Goal: Transaction & Acquisition: Purchase product/service

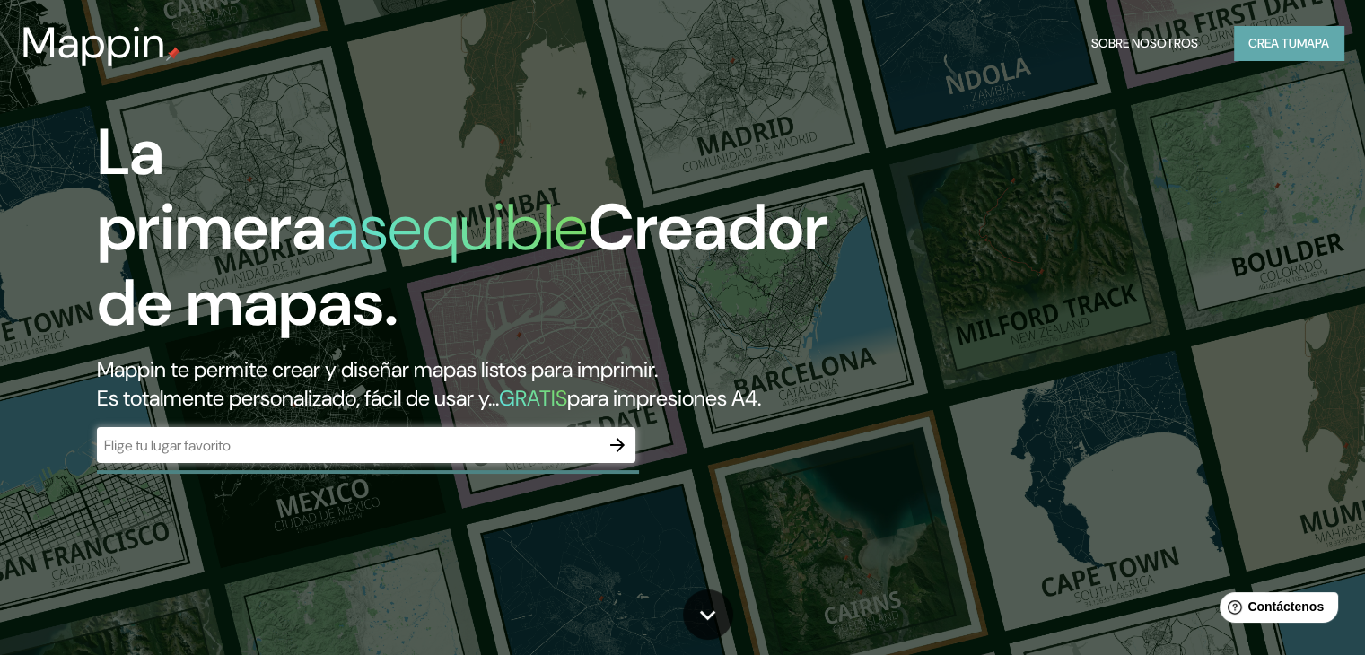
click at [1324, 43] on font "mapa" at bounding box center [1313, 43] width 32 height 16
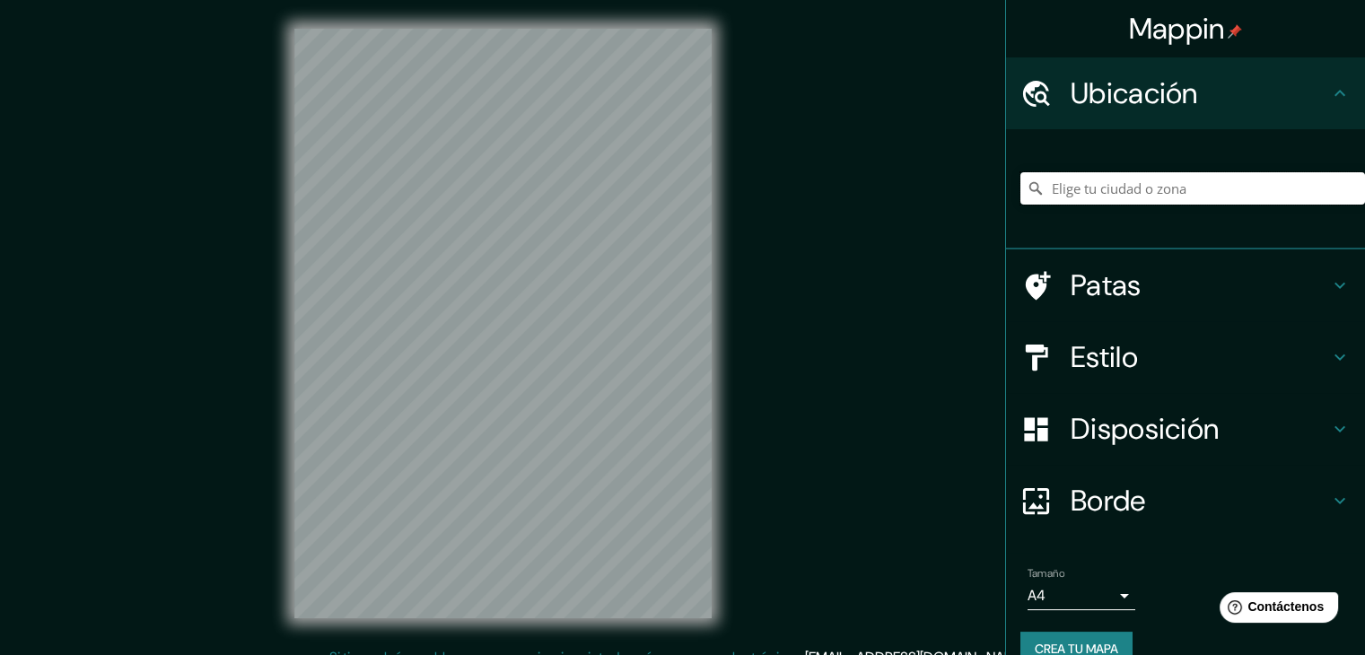
click at [1152, 172] on input "Elige tu ciudad o zona" at bounding box center [1192, 188] width 345 height 32
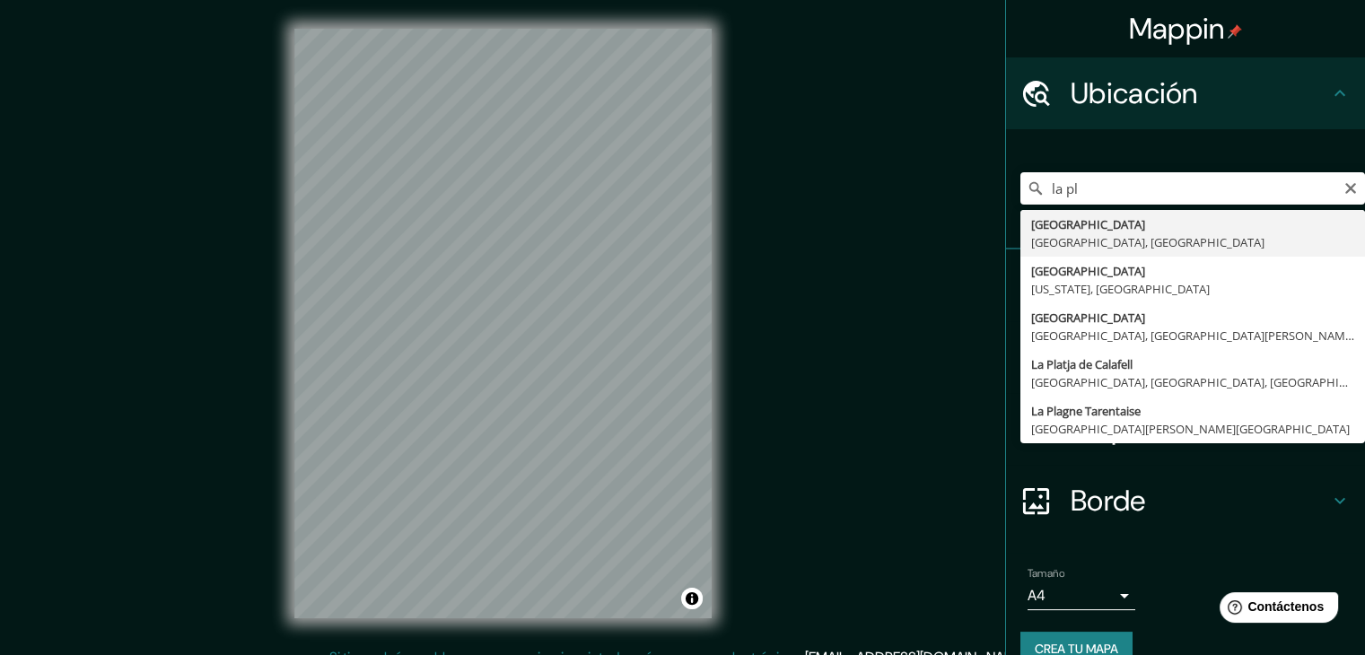
type input "[GEOGRAPHIC_DATA], [GEOGRAPHIC_DATA], [GEOGRAPHIC_DATA]"
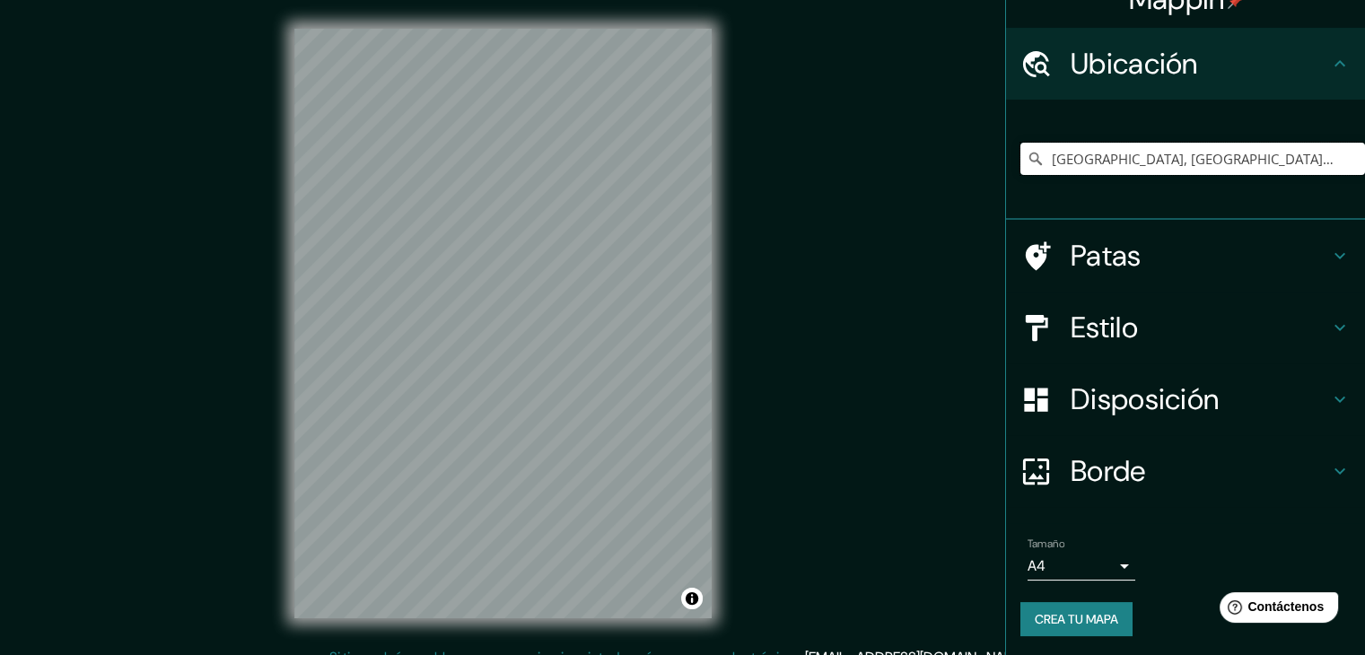
scroll to position [31, 0]
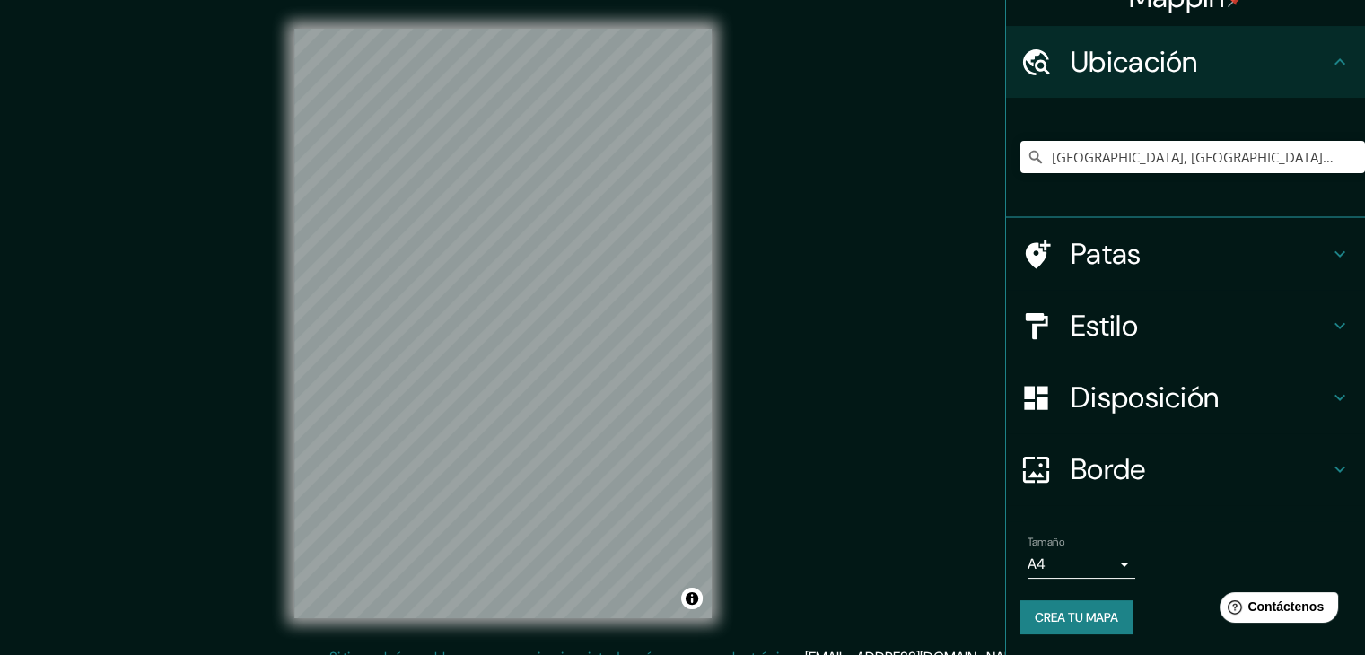
click at [1247, 400] on h4 "Disposición" at bounding box center [1199, 398] width 258 height 36
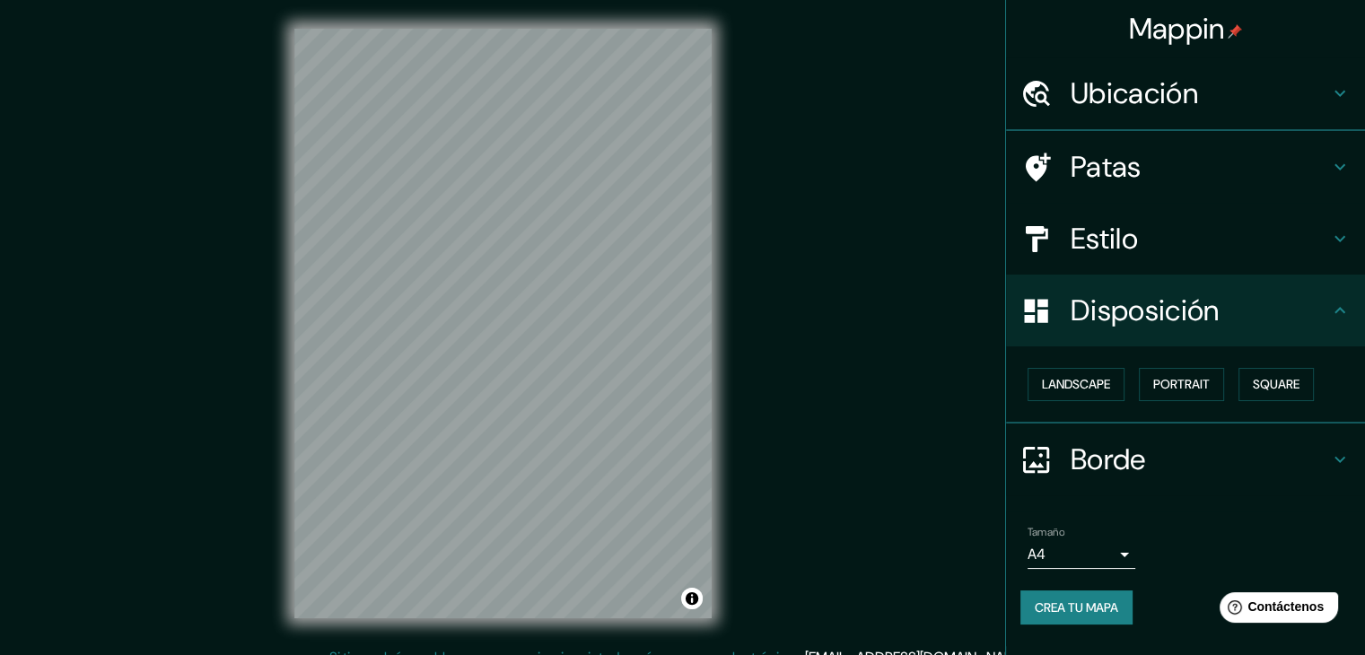
scroll to position [0, 0]
click at [1152, 391] on font "Retrato" at bounding box center [1156, 384] width 52 height 23
click at [1237, 381] on font "Cuadrado" at bounding box center [1258, 385] width 66 height 16
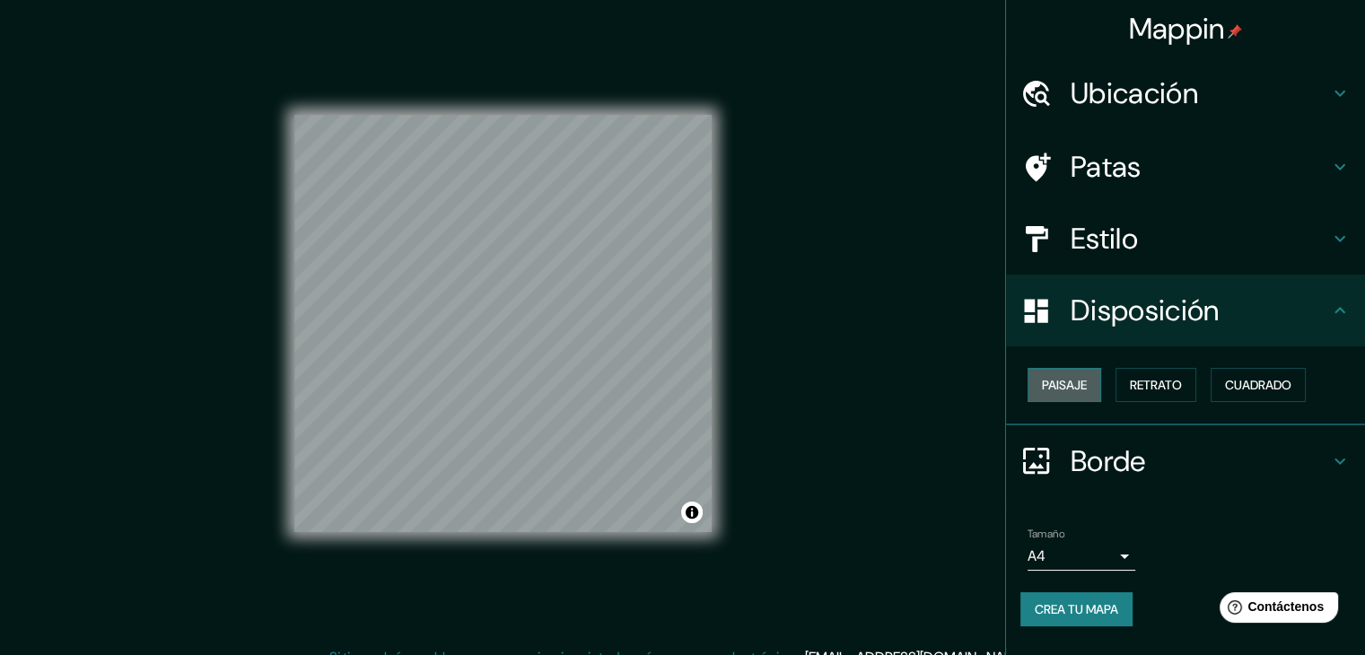
click at [1037, 378] on button "Paisaje" at bounding box center [1064, 385] width 74 height 34
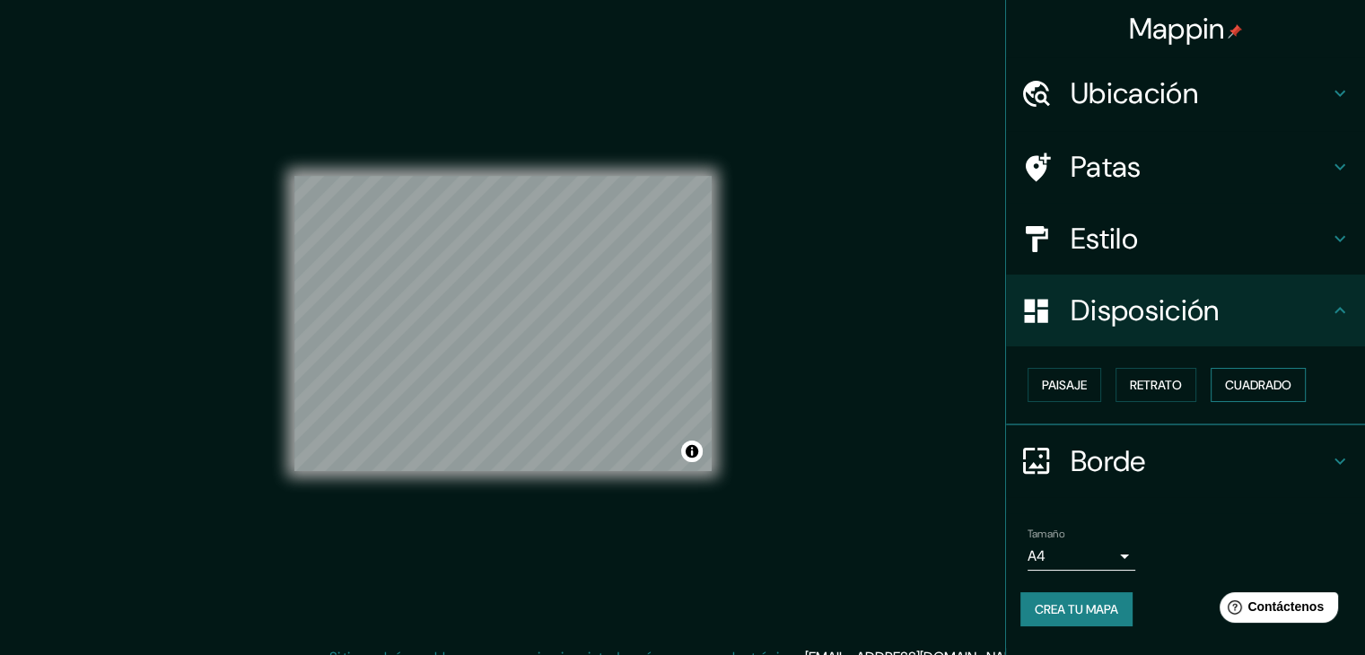
click at [1290, 379] on font "Cuadrado" at bounding box center [1258, 385] width 66 height 16
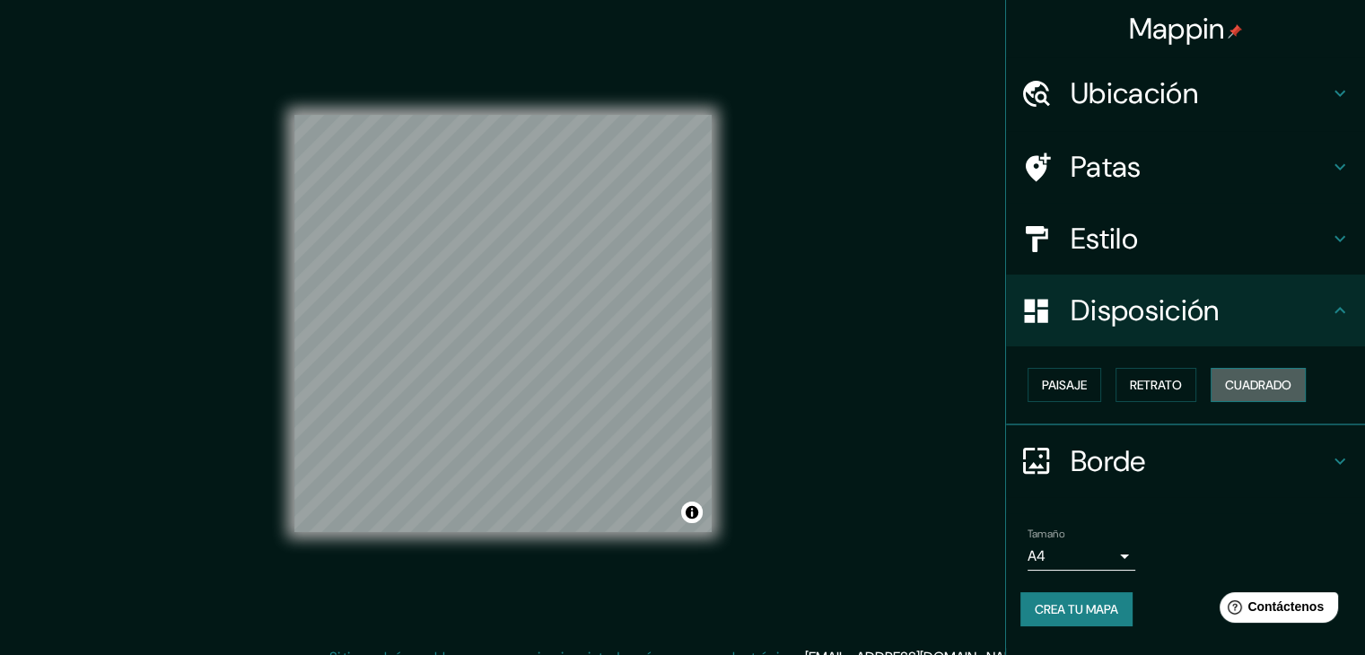
click at [1263, 385] on font "Cuadrado" at bounding box center [1258, 385] width 66 height 16
click at [1202, 387] on div "Paisaje Retrato Cuadrado" at bounding box center [1192, 385] width 345 height 48
click at [1182, 393] on font "Retrato" at bounding box center [1156, 384] width 52 height 23
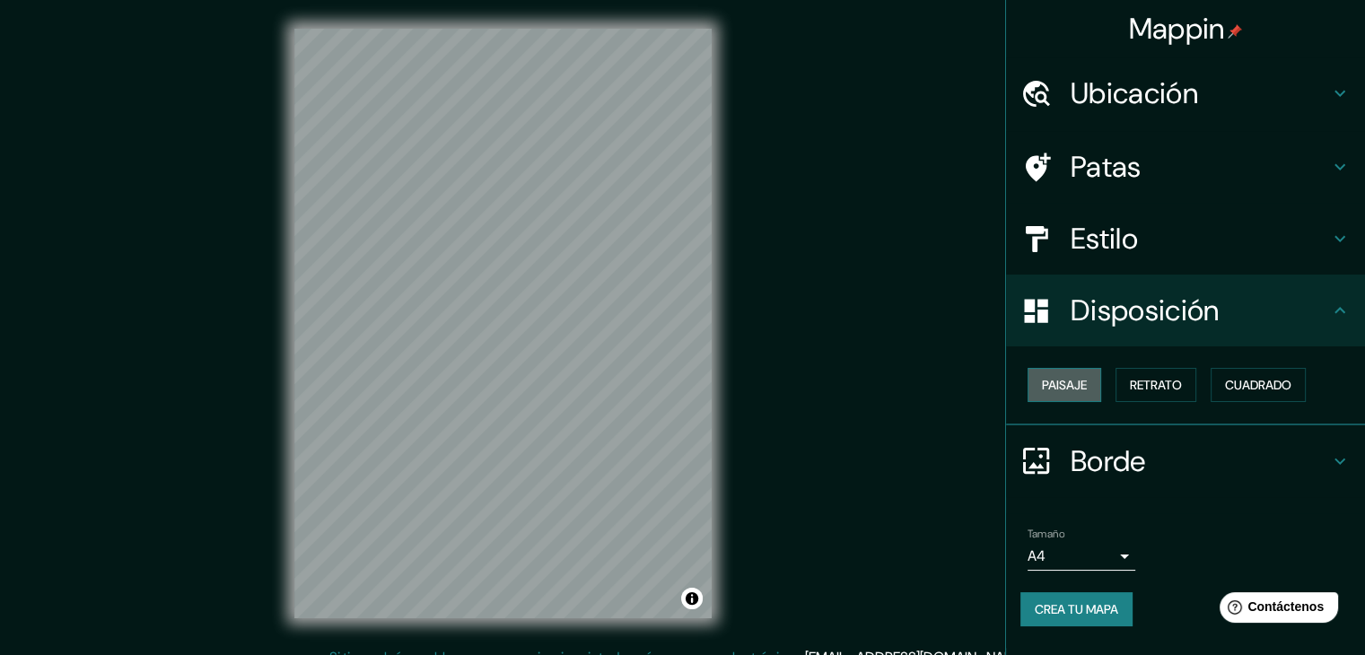
click at [1044, 382] on font "Paisaje" at bounding box center [1064, 385] width 45 height 16
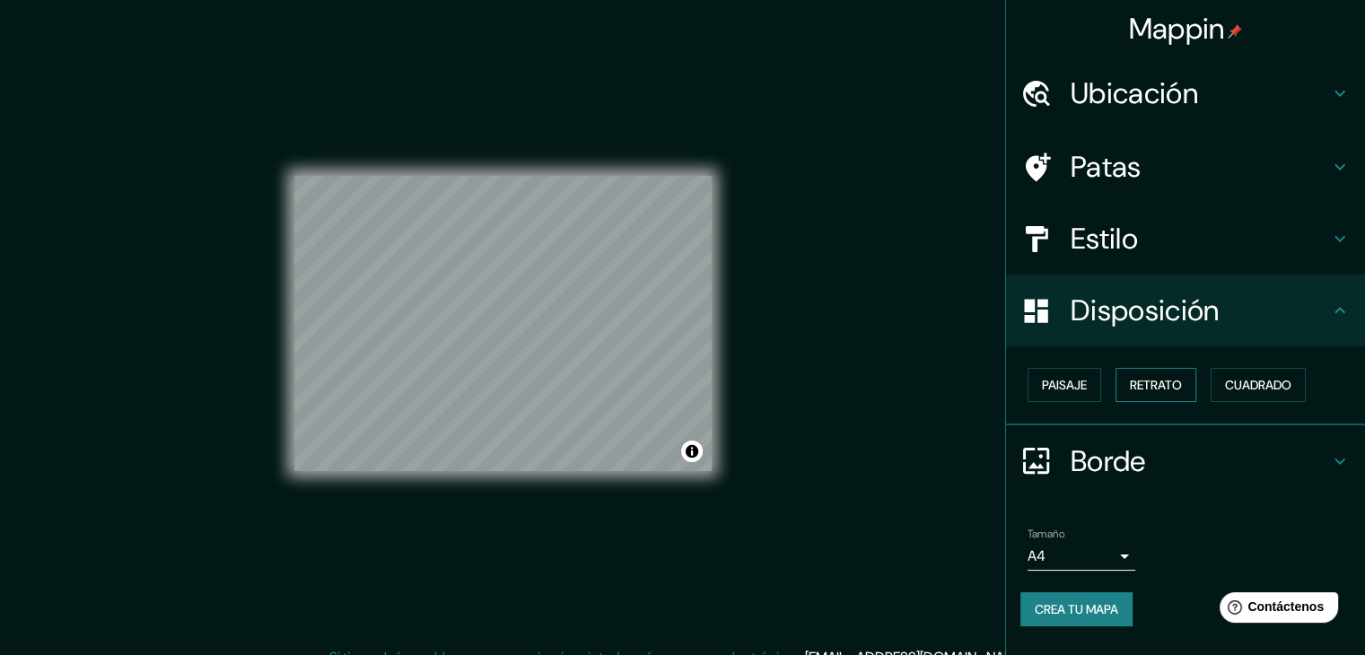
click at [1142, 389] on font "Retrato" at bounding box center [1156, 385] width 52 height 16
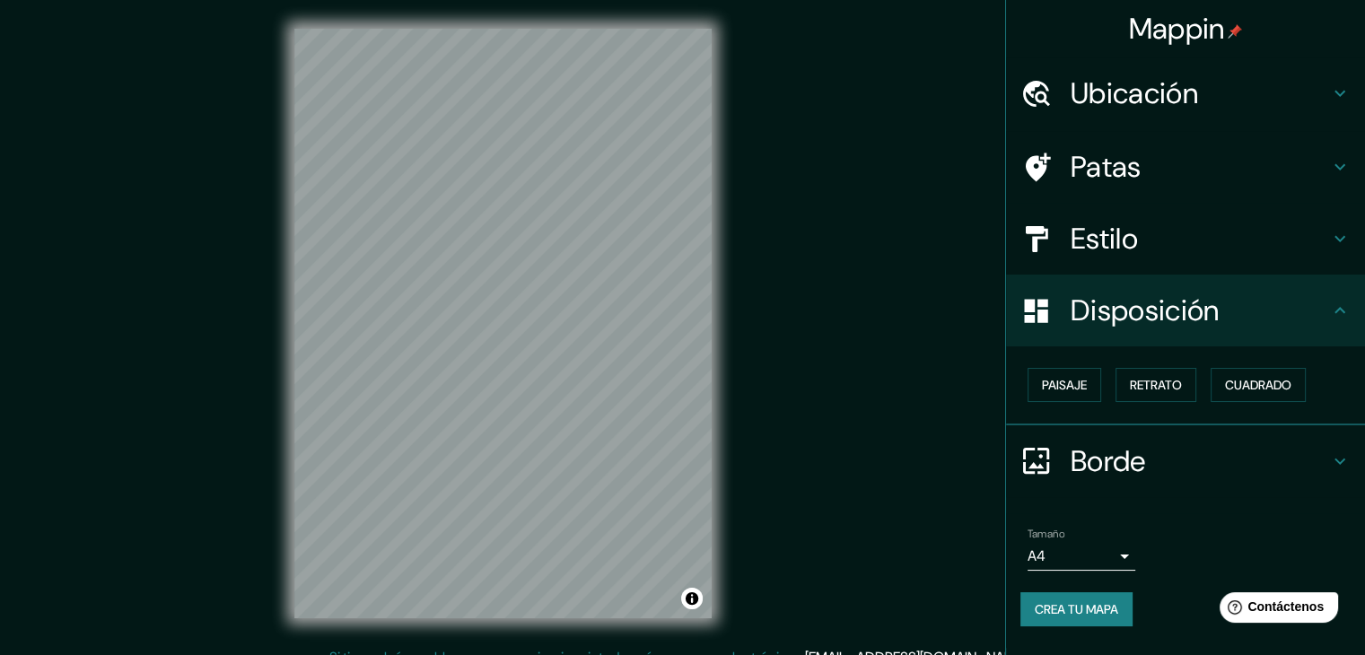
click at [921, 205] on div "Mappin Ubicación [GEOGRAPHIC_DATA], [GEOGRAPHIC_DATA], [GEOGRAPHIC_DATA] Patas …" at bounding box center [682, 338] width 1365 height 676
